Goal: Register for event/course

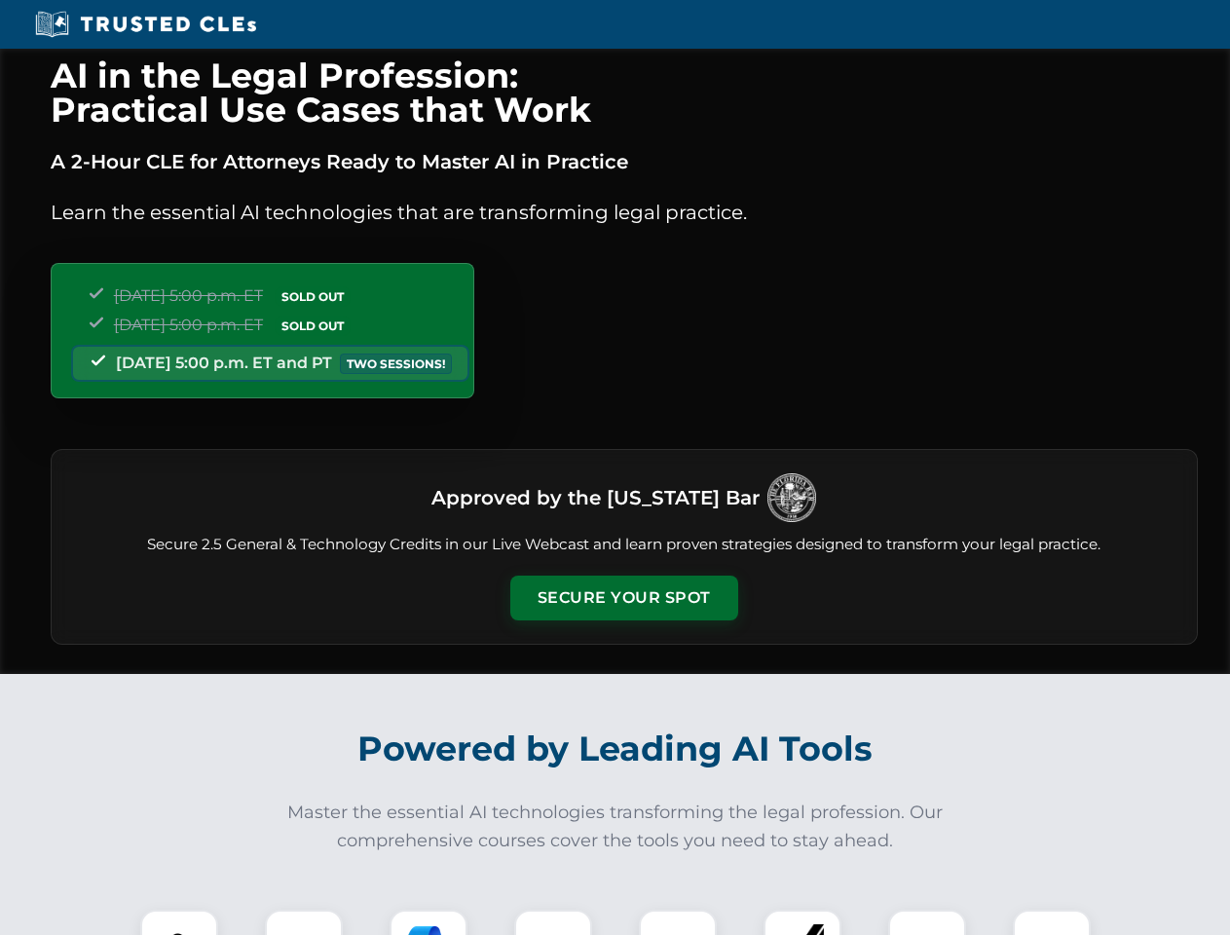
click at [623, 598] on button "Secure Your Spot" at bounding box center [624, 598] width 228 height 45
click at [179, 922] on img at bounding box center [179, 948] width 56 height 56
click at [304, 922] on div at bounding box center [304, 949] width 78 height 78
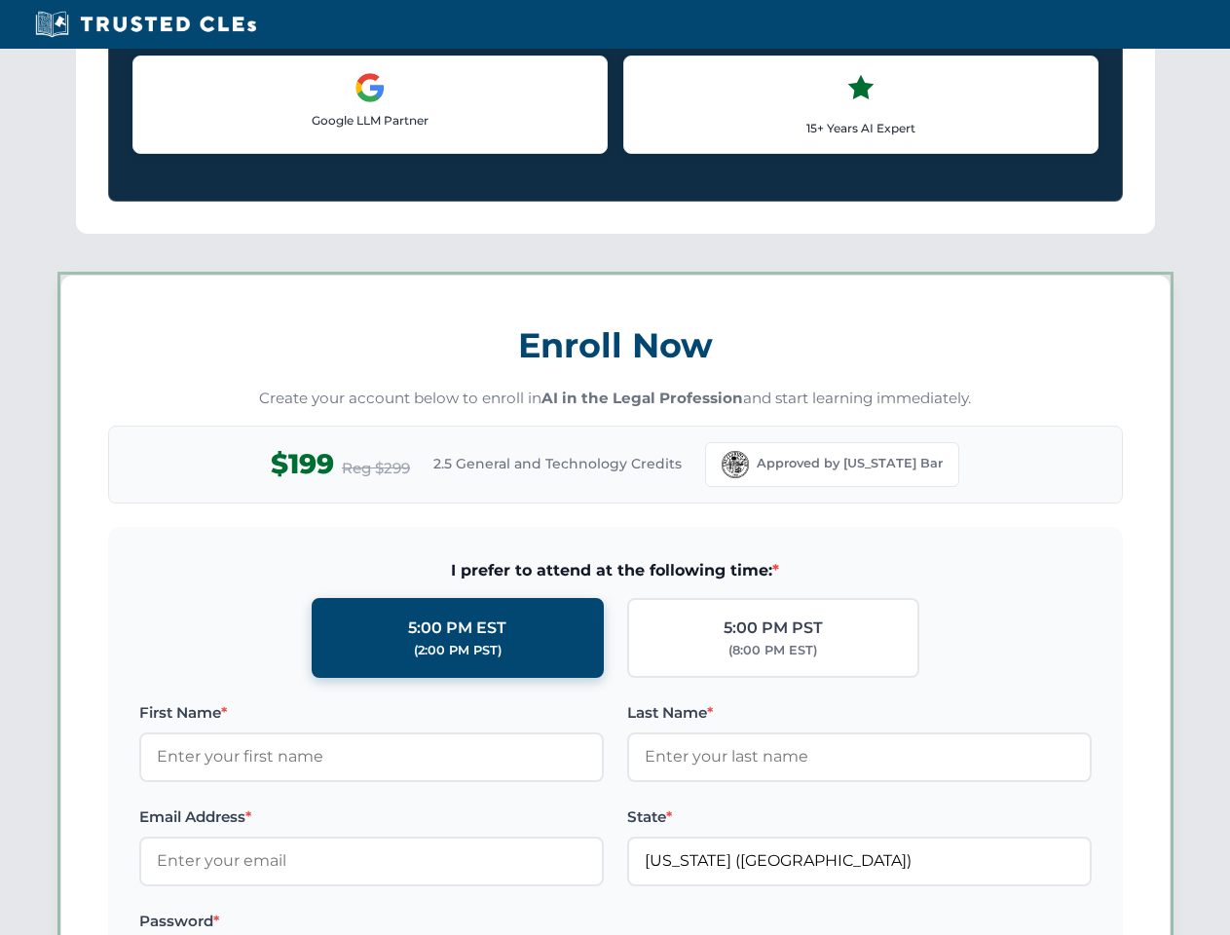
click at [553, 922] on label "Password *" at bounding box center [371, 921] width 465 height 23
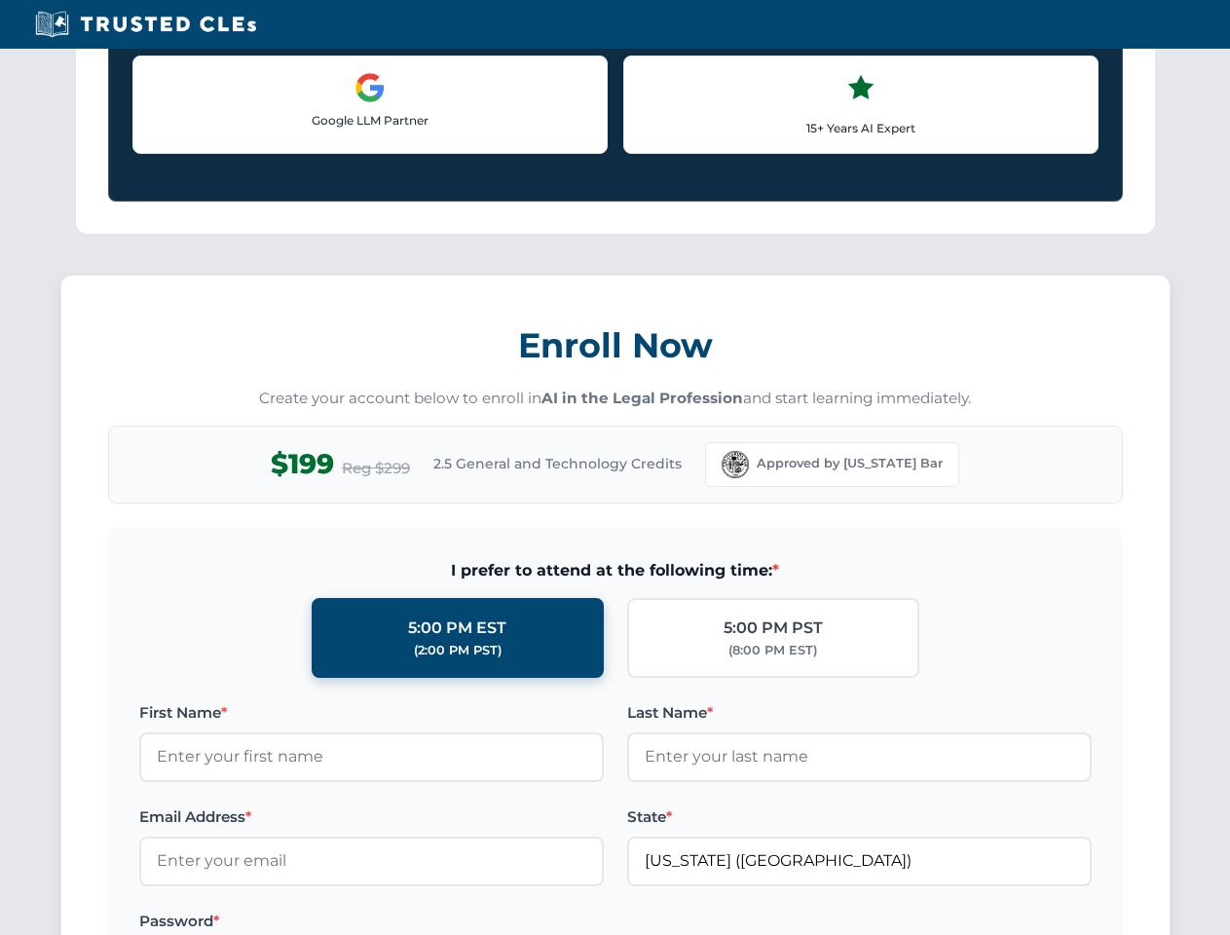
scroll to position [1912, 0]
